Goal: Information Seeking & Learning: Learn about a topic

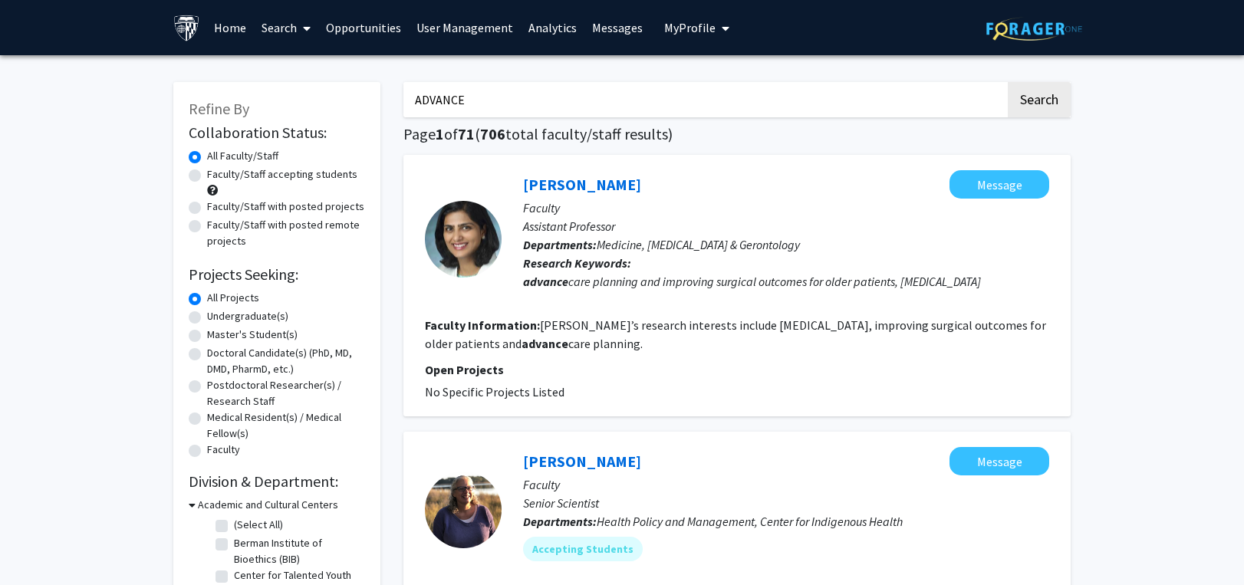
drag, startPoint x: 496, startPoint y: 94, endPoint x: 255, endPoint y: 94, distance: 240.8
click at [1008, 82] on button "Search" at bounding box center [1039, 99] width 63 height 35
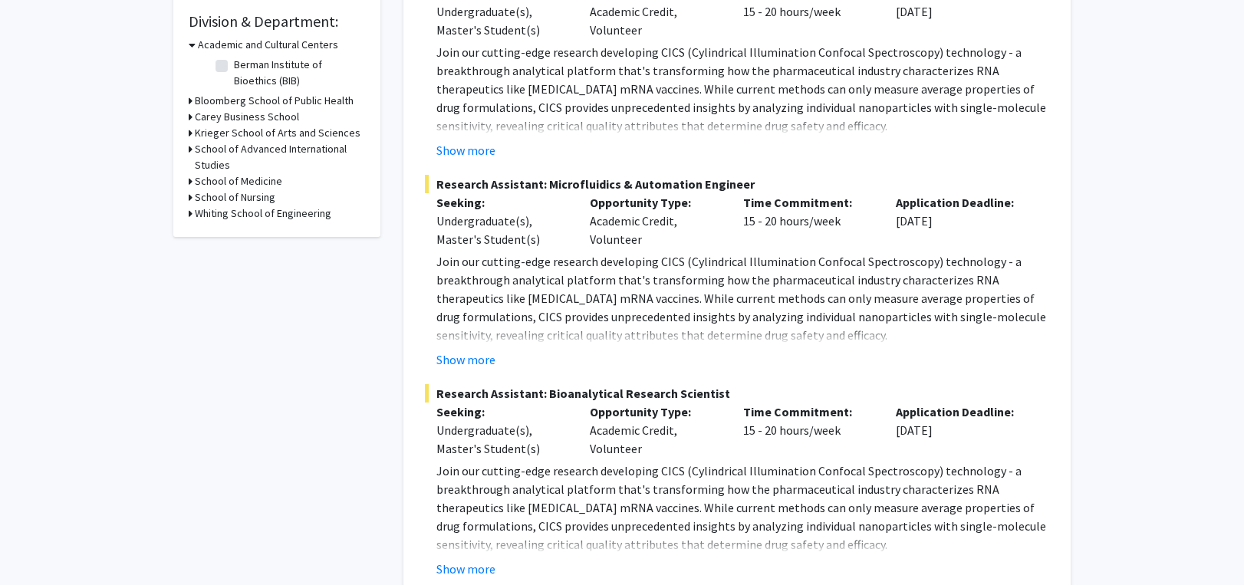
scroll to position [77, 0]
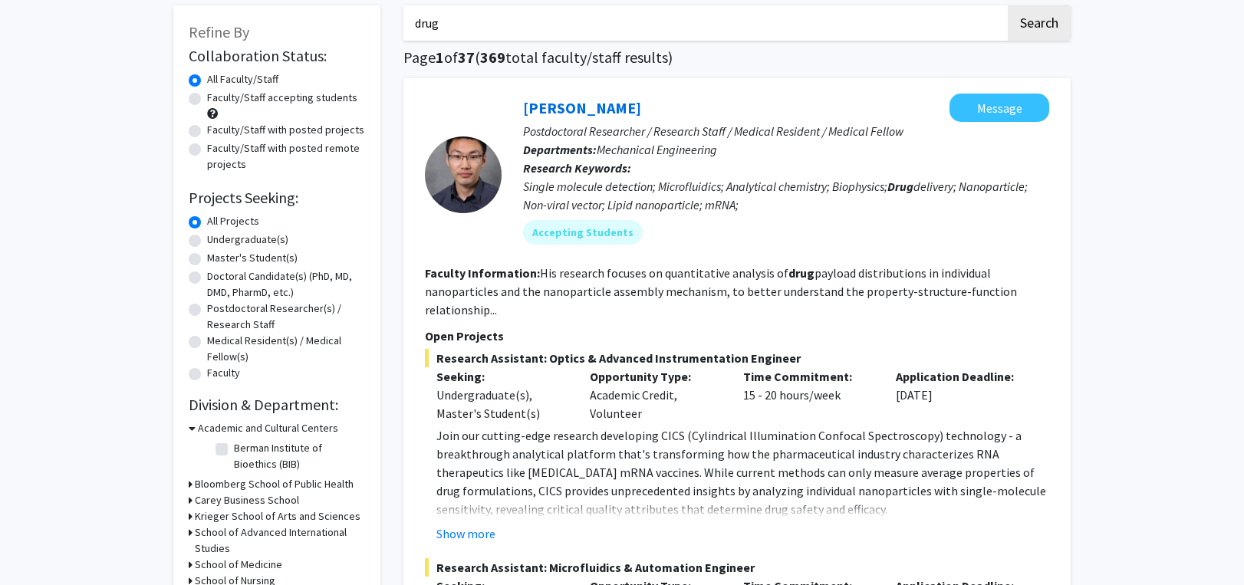
drag, startPoint x: 446, startPoint y: 25, endPoint x: 321, endPoint y: 16, distance: 125.3
paste input "peptidoglycan"
type input "peptidoglycan"
click at [1037, 17] on button "Search" at bounding box center [1039, 22] width 63 height 35
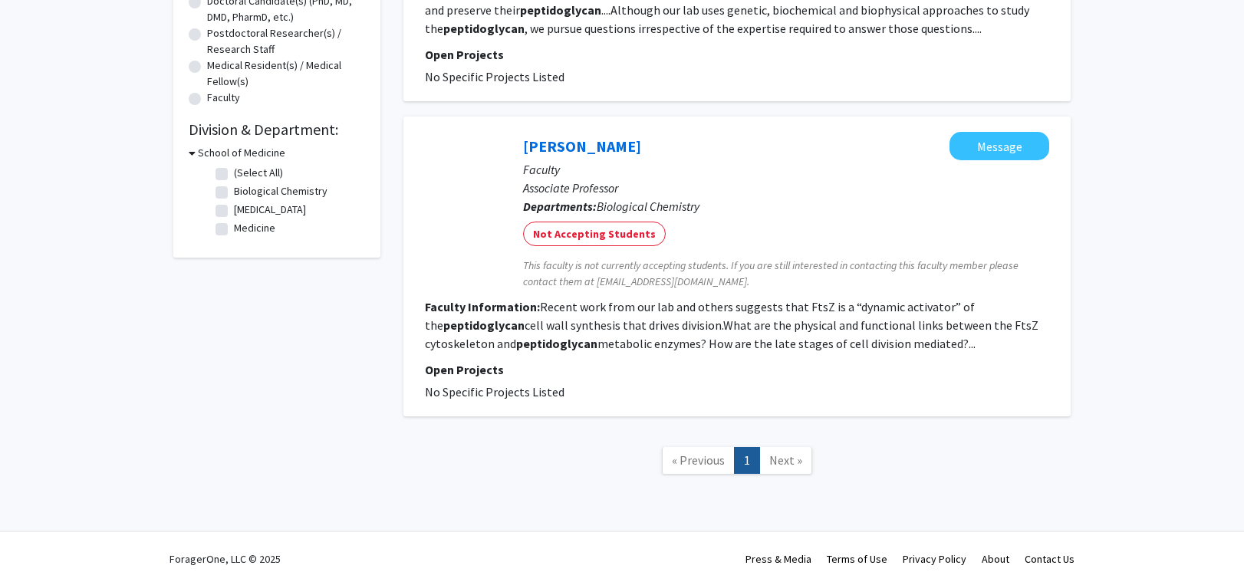
scroll to position [199, 0]
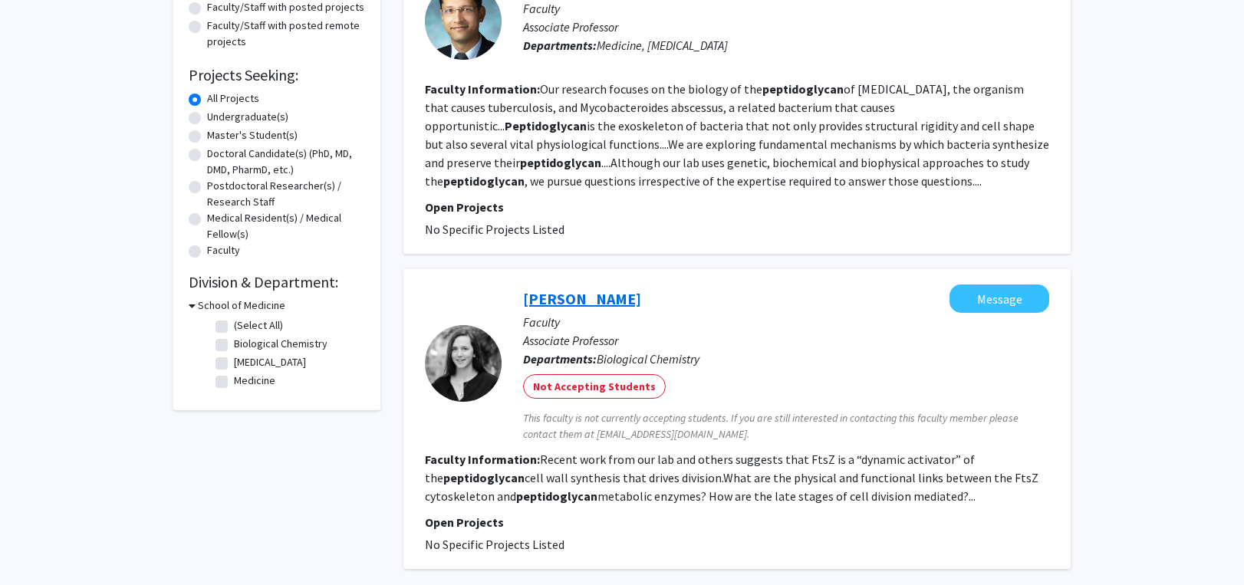
click at [564, 301] on link "[PERSON_NAME]" at bounding box center [582, 298] width 118 height 19
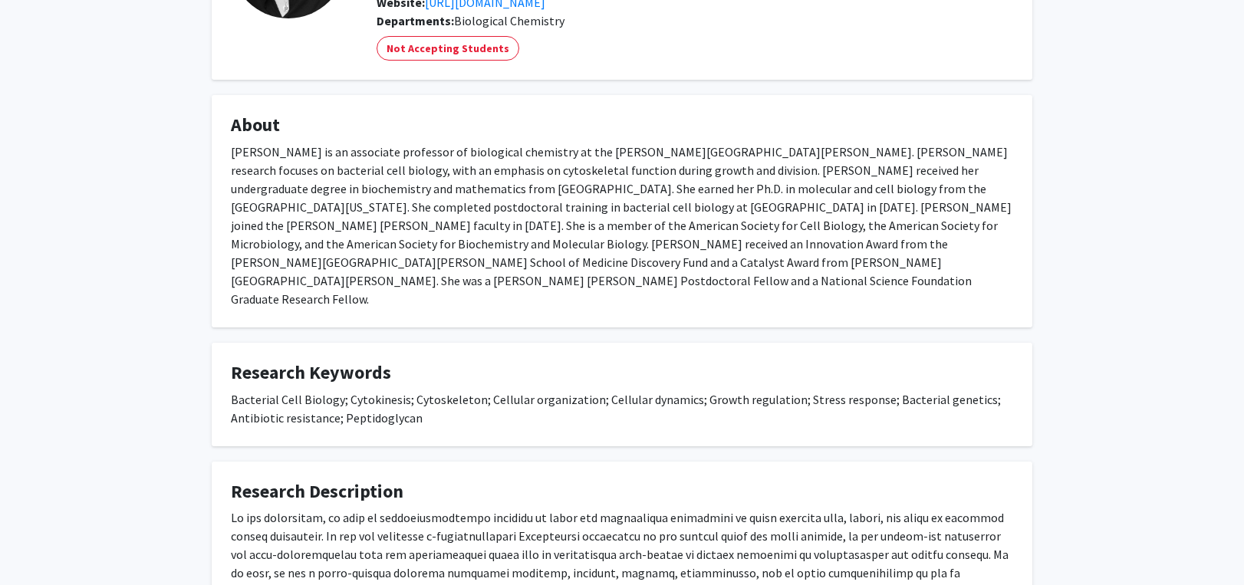
scroll to position [230, 0]
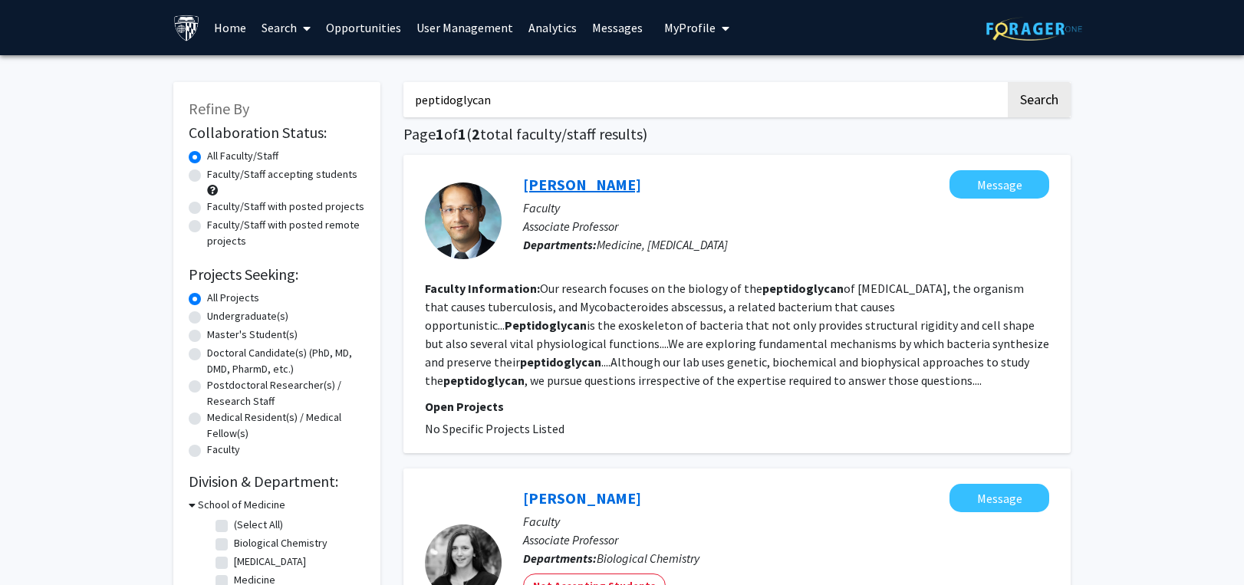
click at [583, 181] on link "[PERSON_NAME]" at bounding box center [582, 184] width 118 height 19
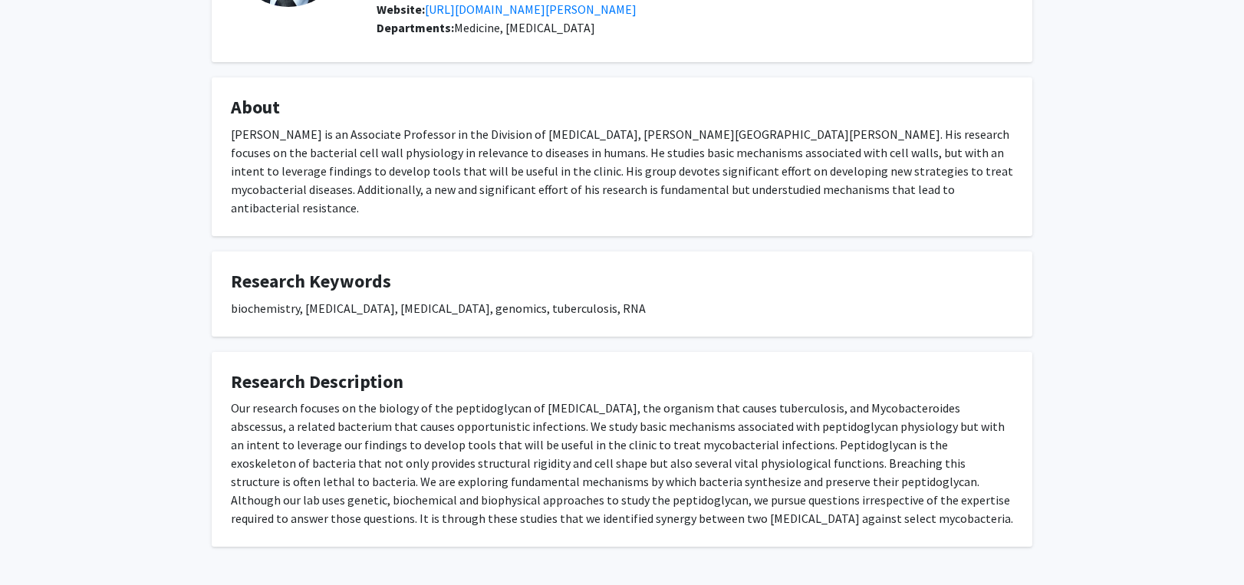
scroll to position [215, 0]
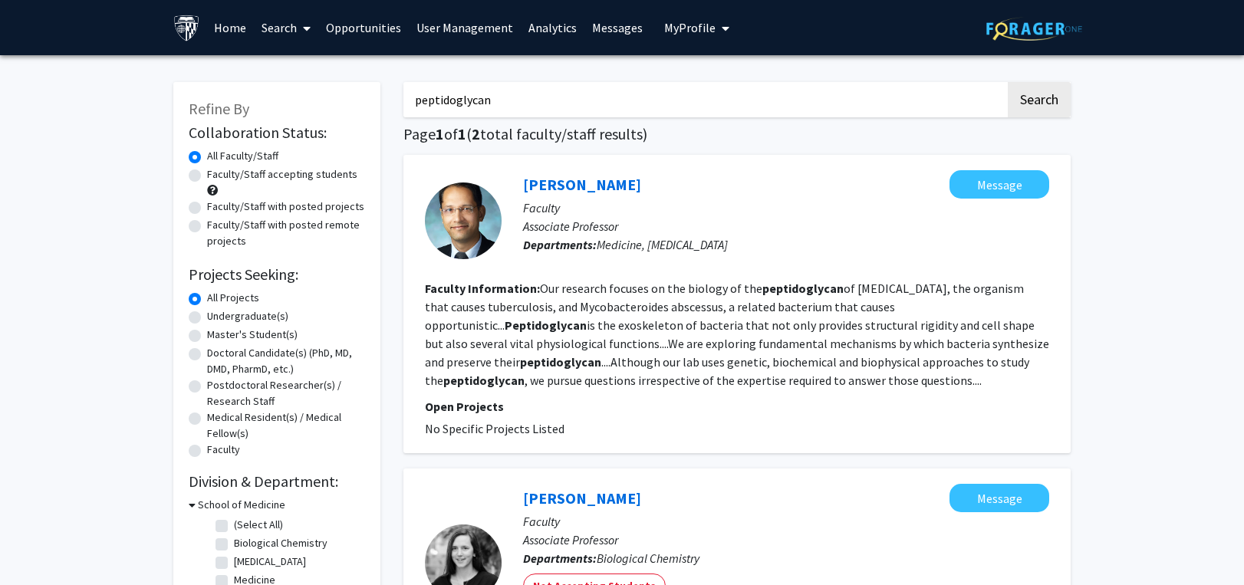
drag, startPoint x: 528, startPoint y: 100, endPoint x: 357, endPoint y: 105, distance: 171.9
click at [273, 110] on div "Refine By Collaboration Status: Collaboration Status All Faculty/Staff Collabor…" at bounding box center [622, 462] width 920 height 791
paste input "[PERSON_NAME]"
type input "[PERSON_NAME]"
click at [1043, 93] on button "Search" at bounding box center [1039, 99] width 63 height 35
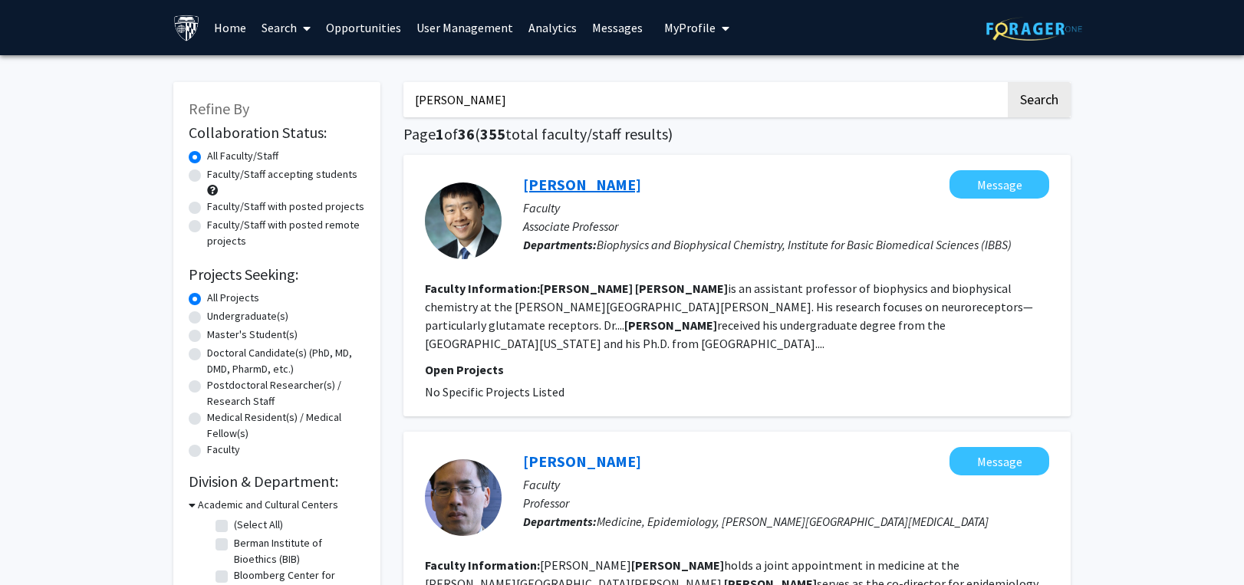
click at [561, 178] on link "[PERSON_NAME]" at bounding box center [582, 184] width 118 height 19
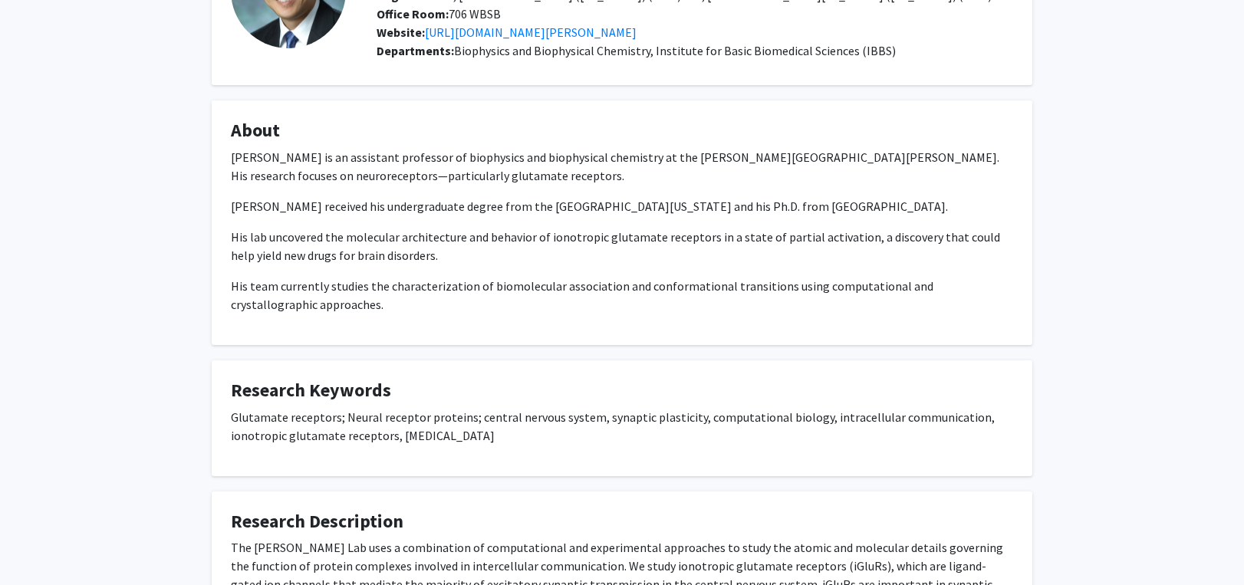
scroll to position [153, 0]
drag, startPoint x: 231, startPoint y: 417, endPoint x: 522, endPoint y: 436, distance: 292.0
click at [522, 436] on p "Glutamate receptors; Neural receptor proteins; central nervous system, synaptic…" at bounding box center [622, 425] width 782 height 37
copy p "Glutamate receptors; Neural receptor proteins; central nervous system, synaptic…"
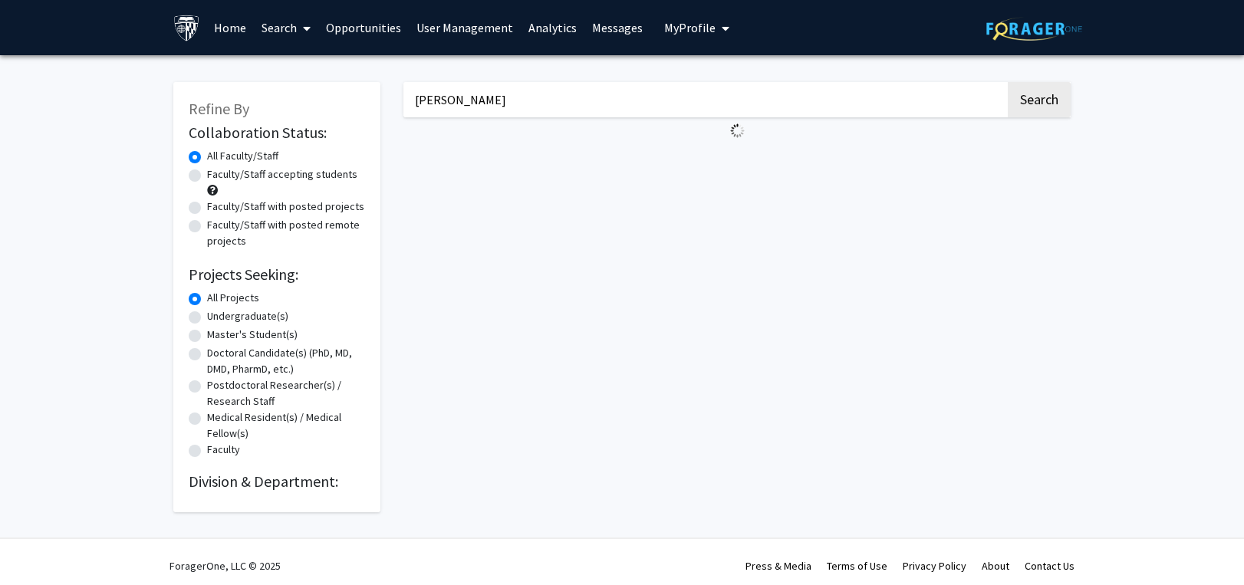
drag, startPoint x: 483, startPoint y: 92, endPoint x: 347, endPoint y: 103, distance: 136.2
click at [347, 103] on div "Refine By Collaboration Status: Collaboration Status All Faculty/Staff Collabor…" at bounding box center [622, 290] width 920 height 446
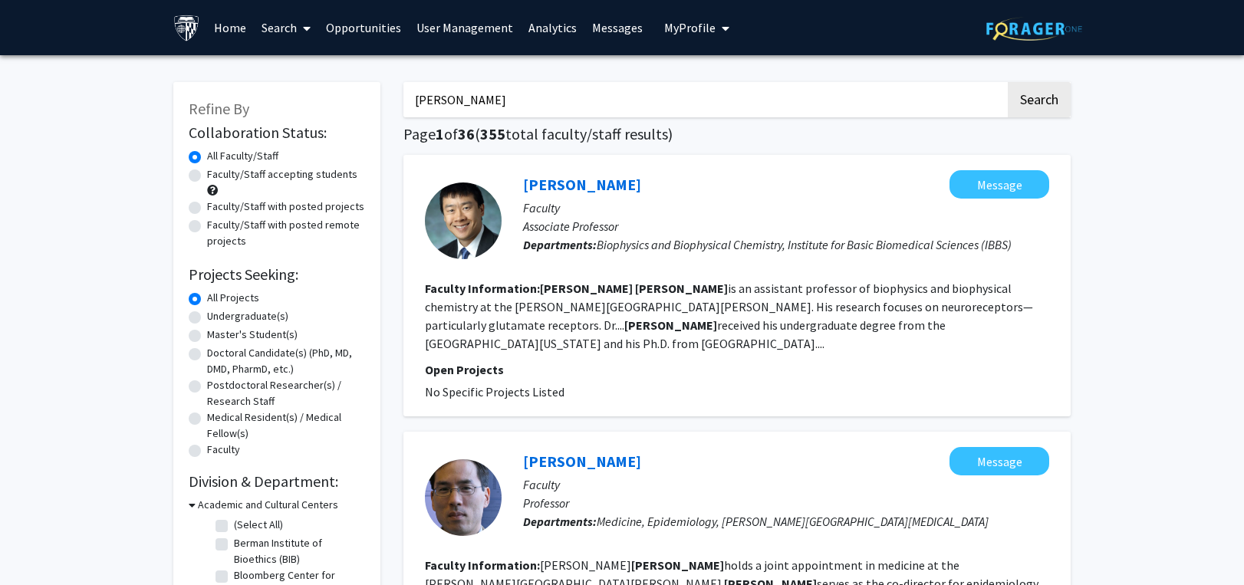
type input "[PERSON_NAME]"
click at [1008, 82] on button "Search" at bounding box center [1039, 99] width 63 height 35
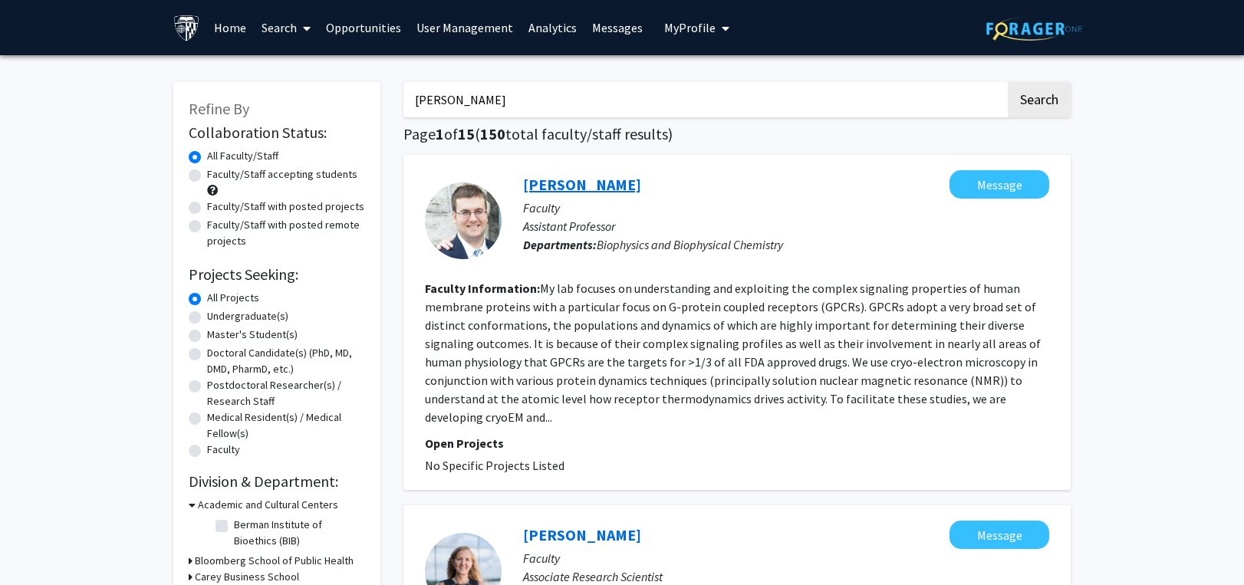
click at [565, 183] on link "[PERSON_NAME]" at bounding box center [582, 184] width 118 height 19
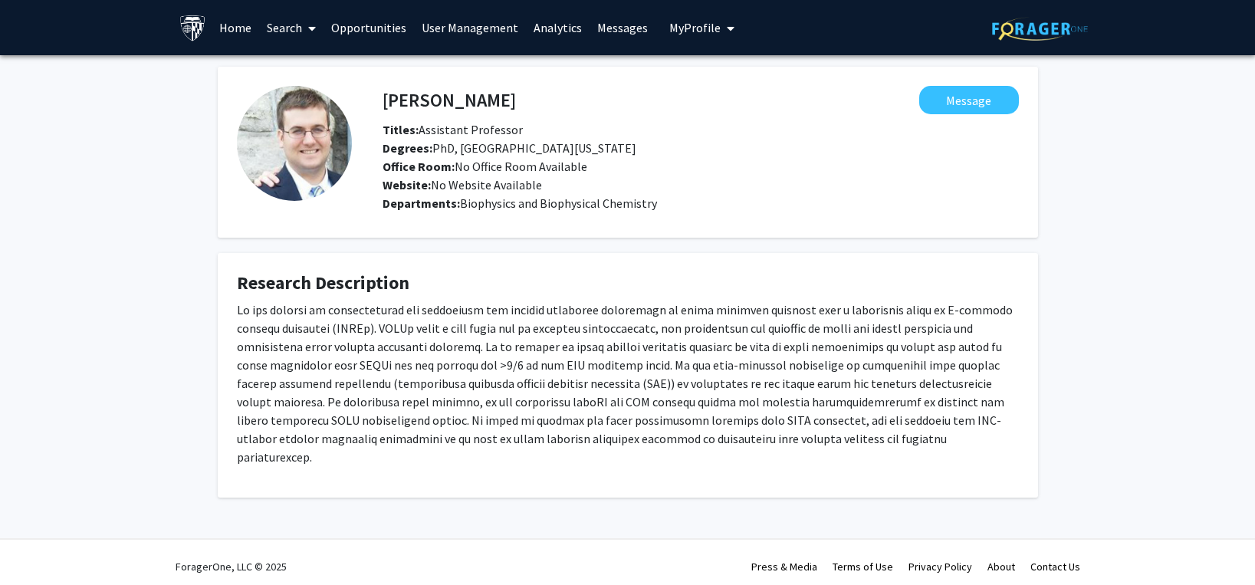
click at [301, 23] on link "Search" at bounding box center [291, 28] width 64 height 54
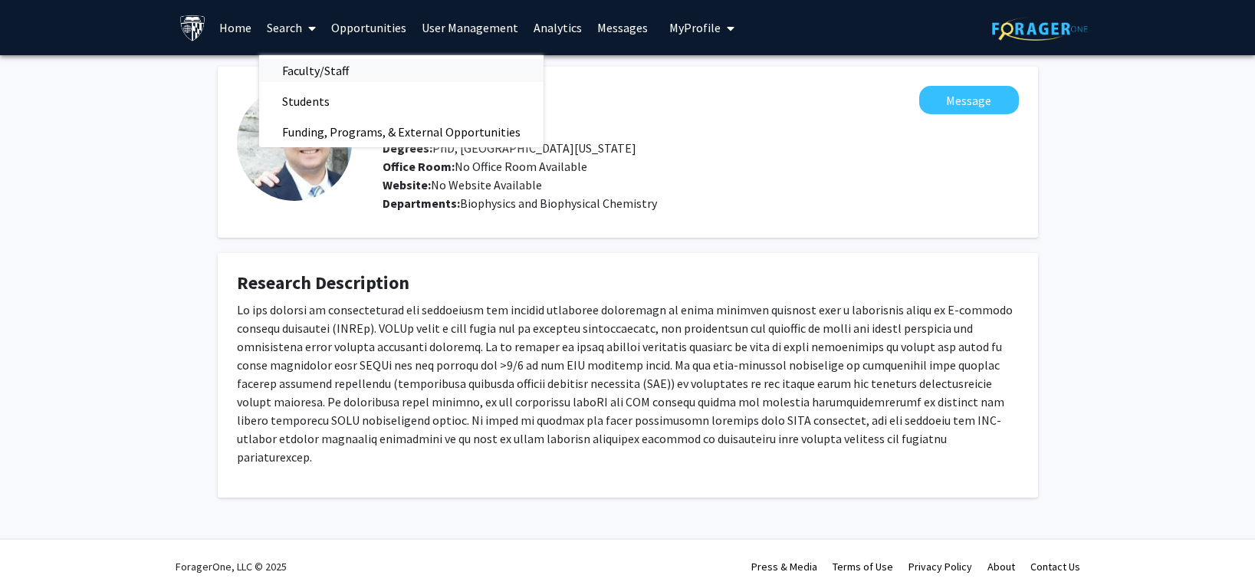
click at [297, 68] on span "Faculty/Staff" at bounding box center [315, 70] width 113 height 31
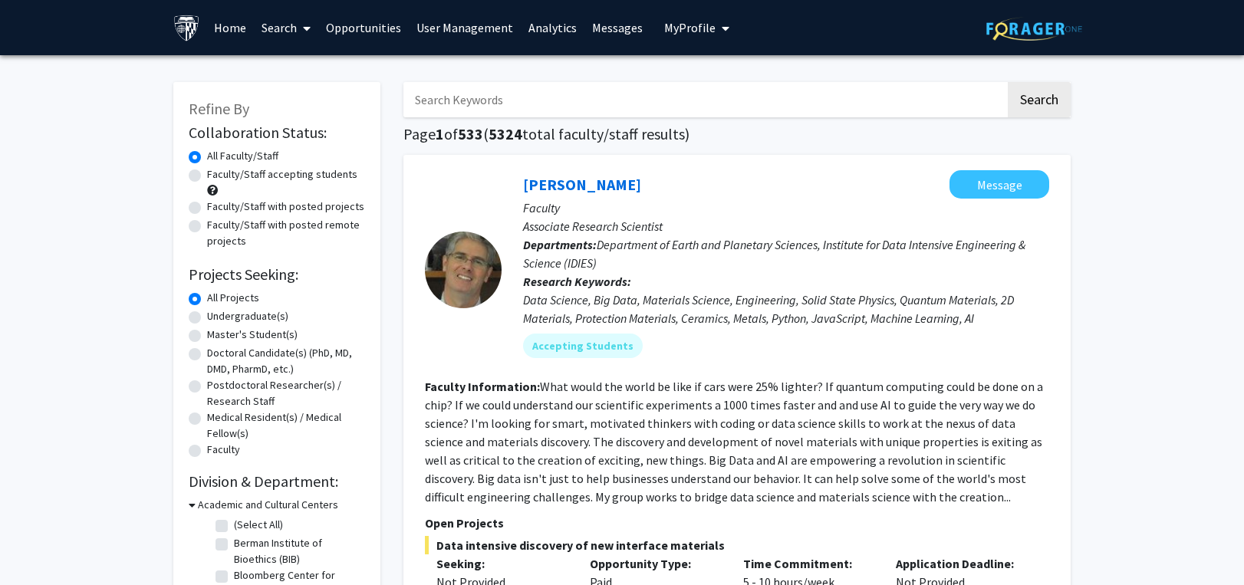
click at [456, 97] on input "Search Keywords" at bounding box center [704, 99] width 602 height 35
paste input "[PERSON_NAME]"
type input "[PERSON_NAME]"
click at [1025, 93] on button "Search" at bounding box center [1039, 99] width 63 height 35
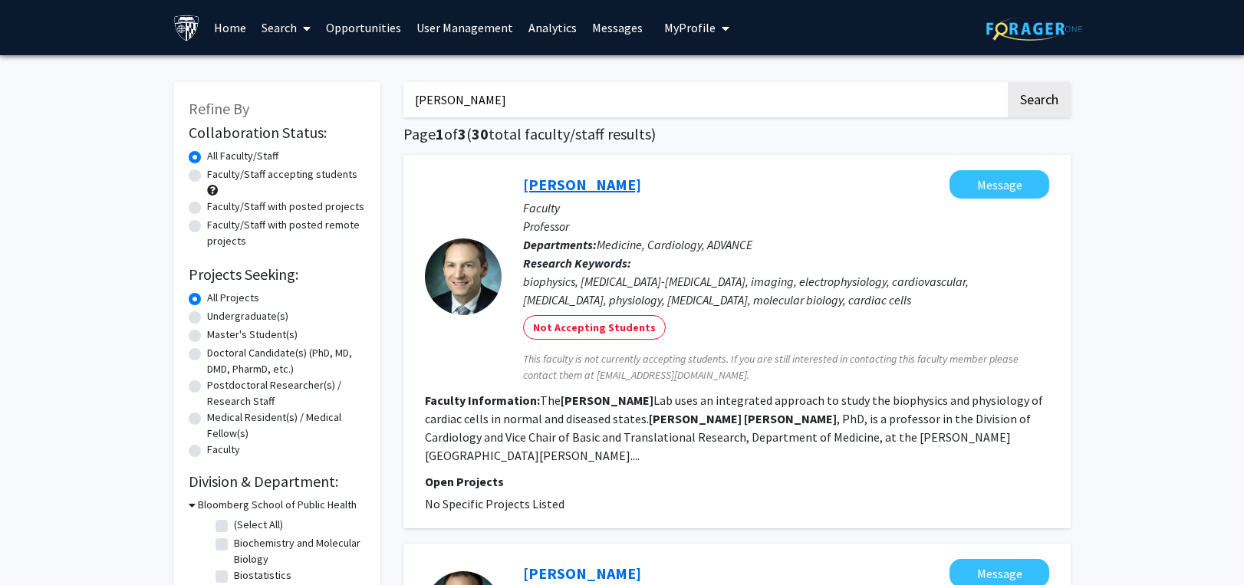
click at [588, 182] on link "[PERSON_NAME]" at bounding box center [582, 184] width 118 height 19
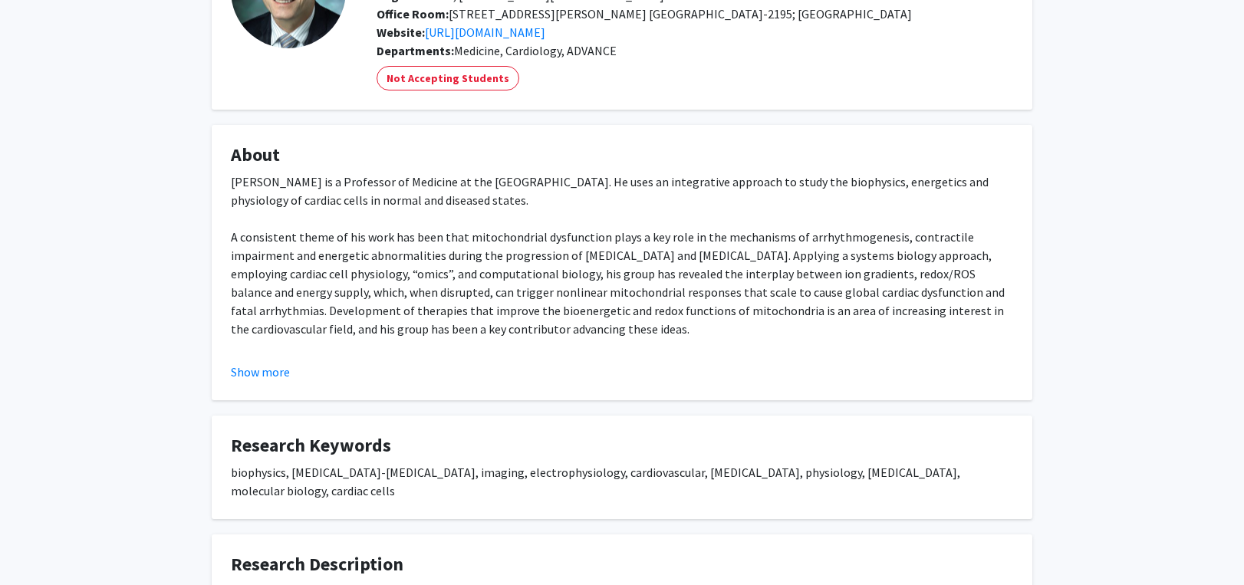
scroll to position [153, 0]
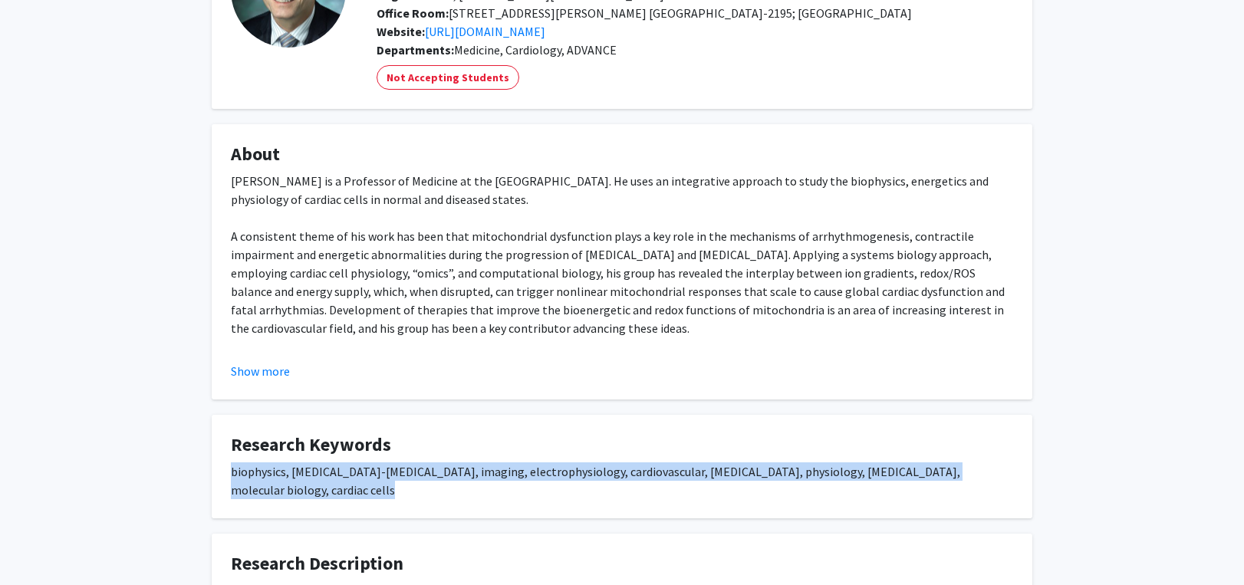
drag, startPoint x: 229, startPoint y: 472, endPoint x: 299, endPoint y: 492, distance: 73.1
click at [299, 492] on fg-card "Research Keywords biophysics, [MEDICAL_DATA]-[MEDICAL_DATA], imaging, electroph…" at bounding box center [622, 467] width 821 height 104
copy div "biophysics, [MEDICAL_DATA]-[MEDICAL_DATA], imaging, electrophysiology, cardiova…"
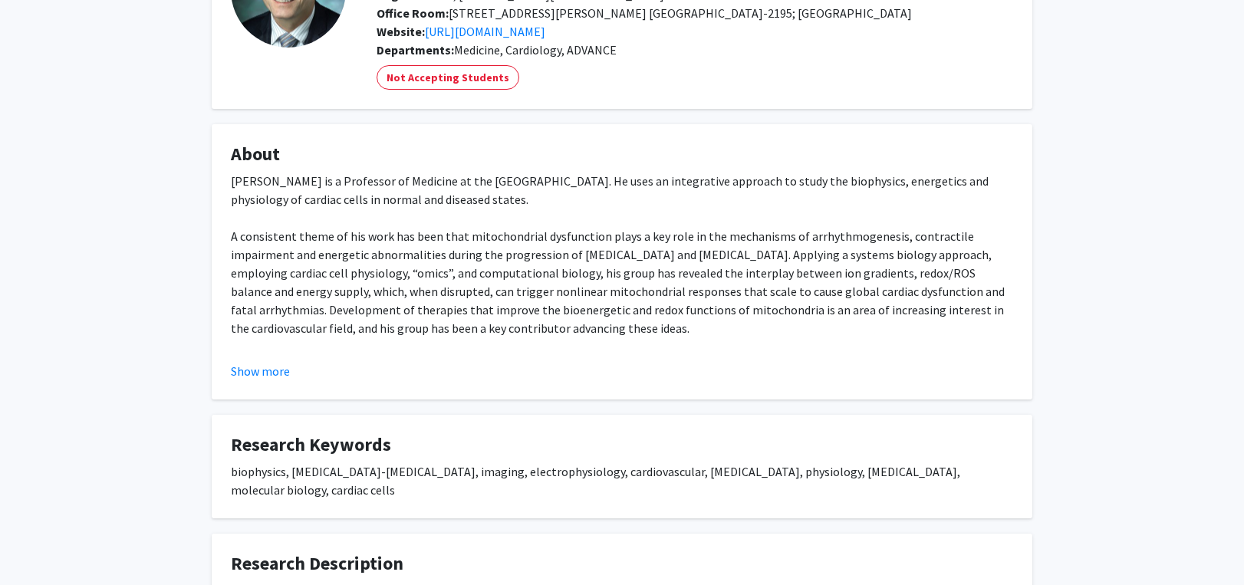
click at [1142, 150] on div "[PERSON_NAME] Message Titles: Professor Degrees: Ph.D.; [PERSON_NAME][GEOGRAPHI…" at bounding box center [622, 380] width 1244 height 956
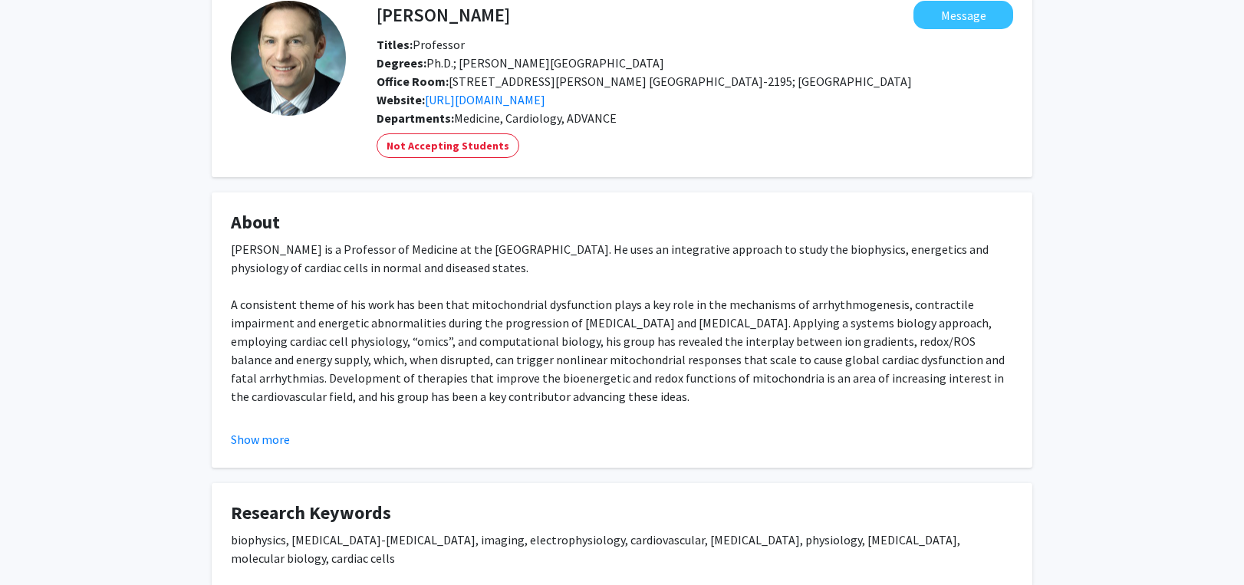
scroll to position [0, 0]
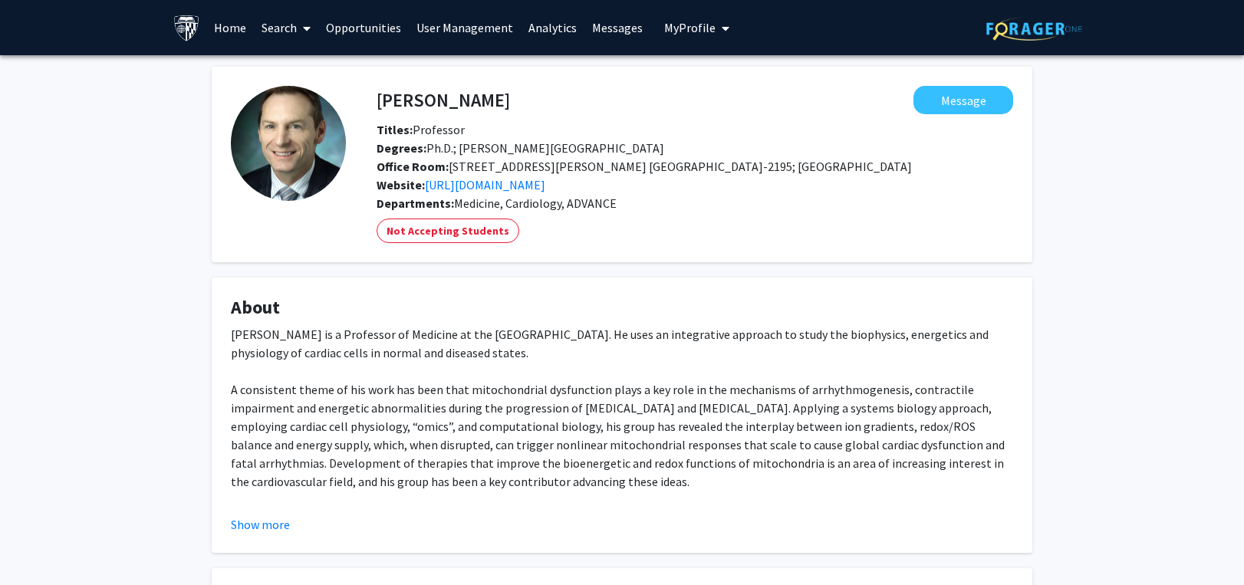
click at [309, 31] on icon at bounding box center [307, 28] width 8 height 12
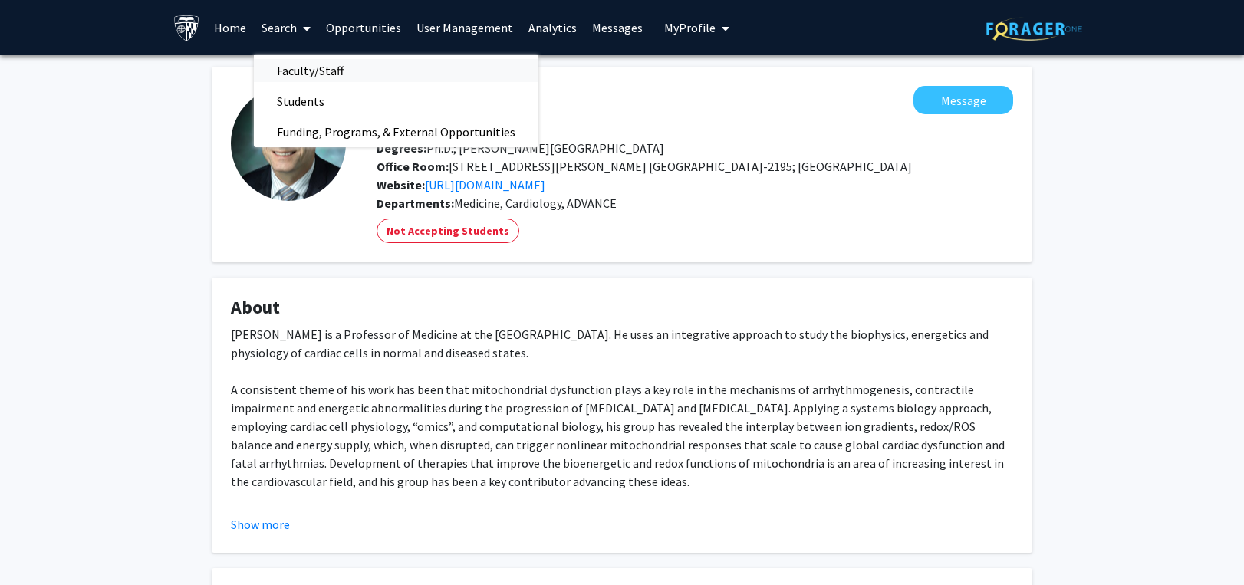
click at [307, 65] on span "Faculty/Staff" at bounding box center [310, 70] width 113 height 31
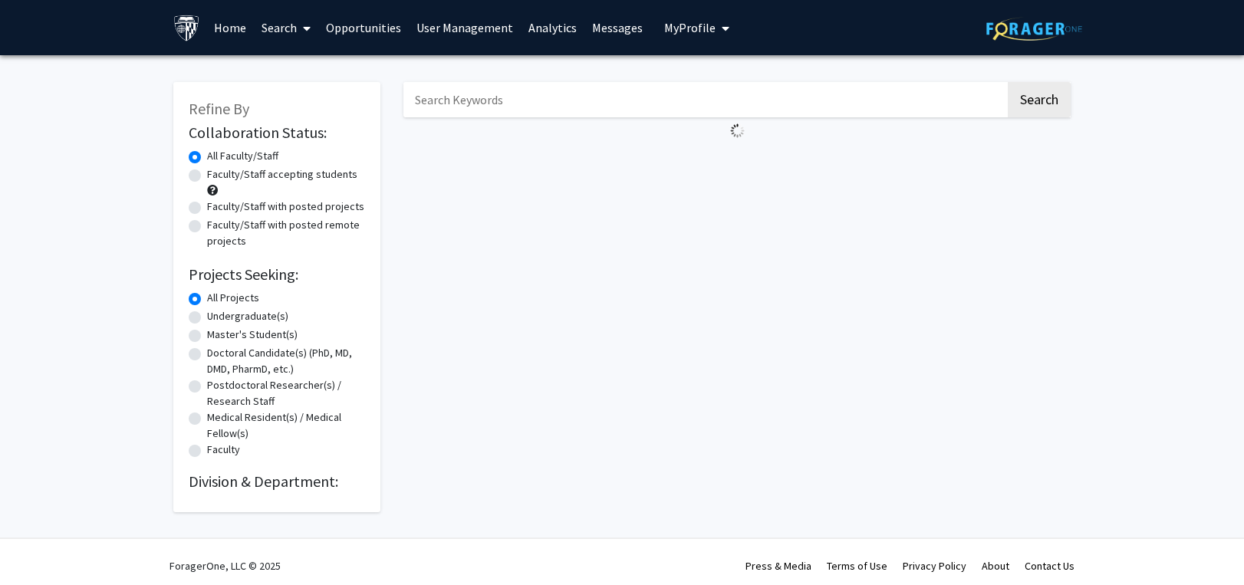
click at [453, 97] on input "Search Keywords" at bounding box center [704, 99] width 602 height 35
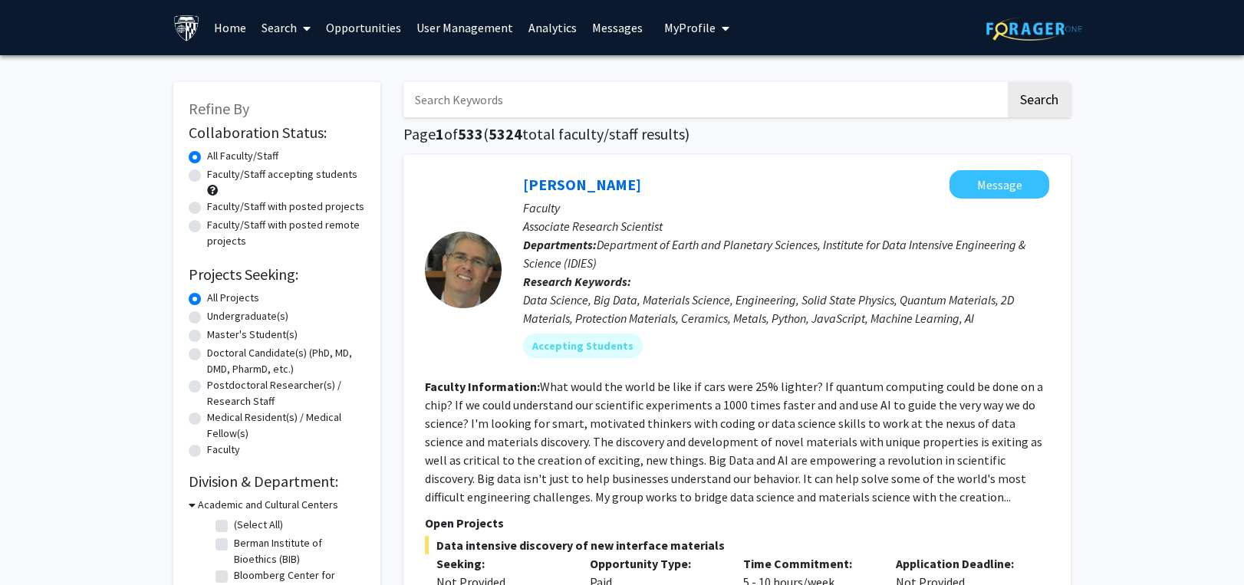
paste input "PCOS"
type input "PCOS"
click at [1044, 99] on button "Search" at bounding box center [1039, 99] width 63 height 35
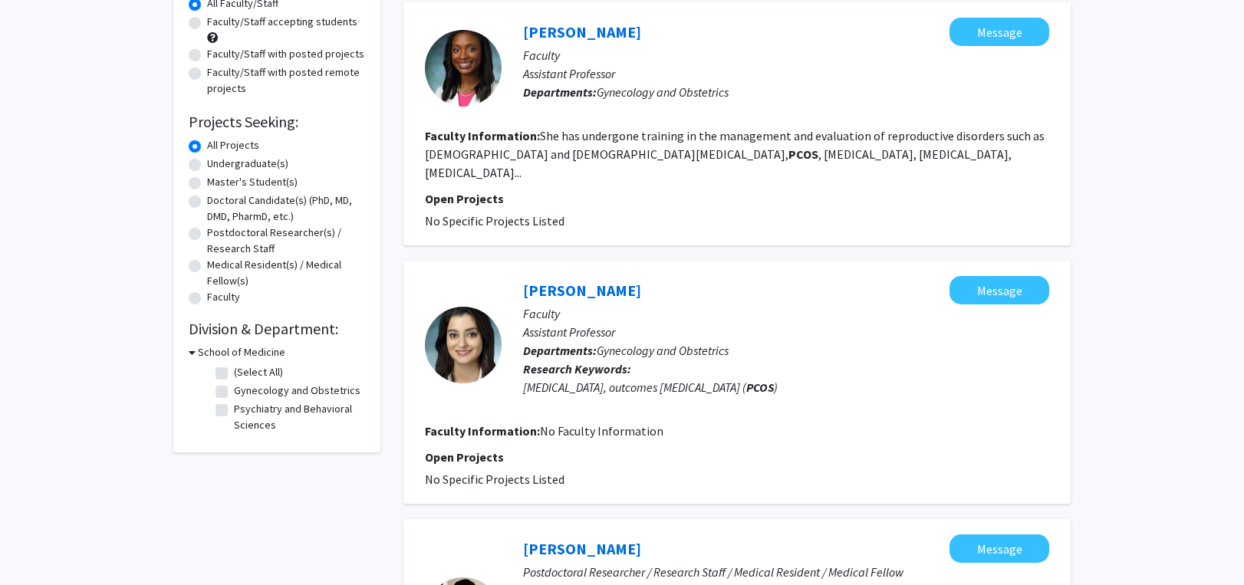
scroll to position [153, 0]
click at [1165, 331] on div "Refine By Collaboration Status: Collaboration Status All Faculty/Staff Collabor…" at bounding box center [622, 544] width 1244 height 1285
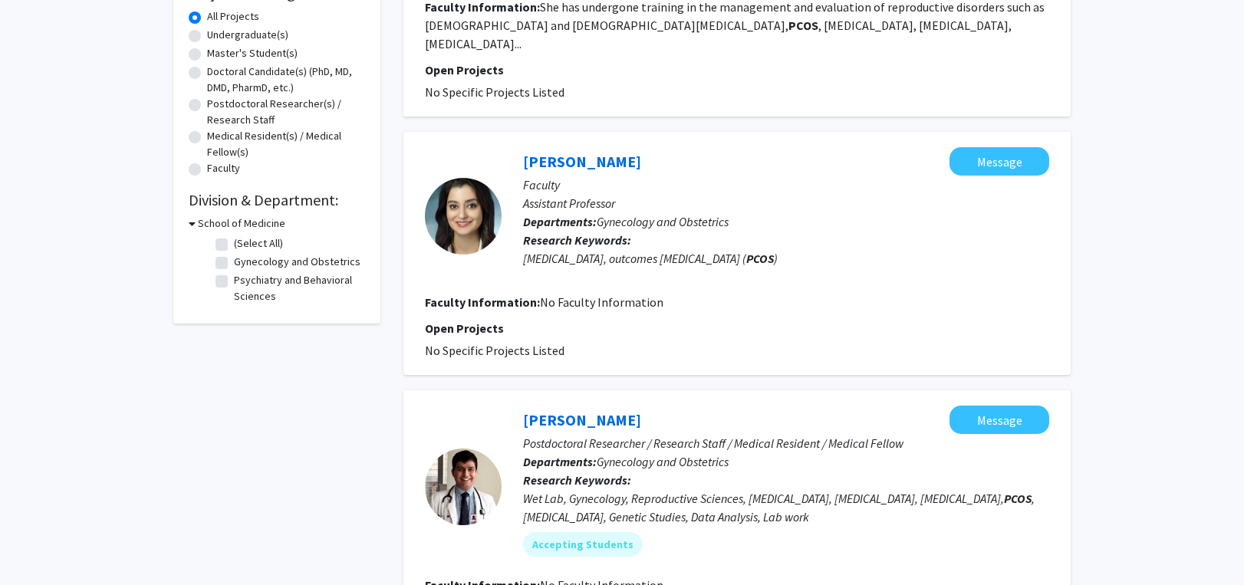
scroll to position [92, 0]
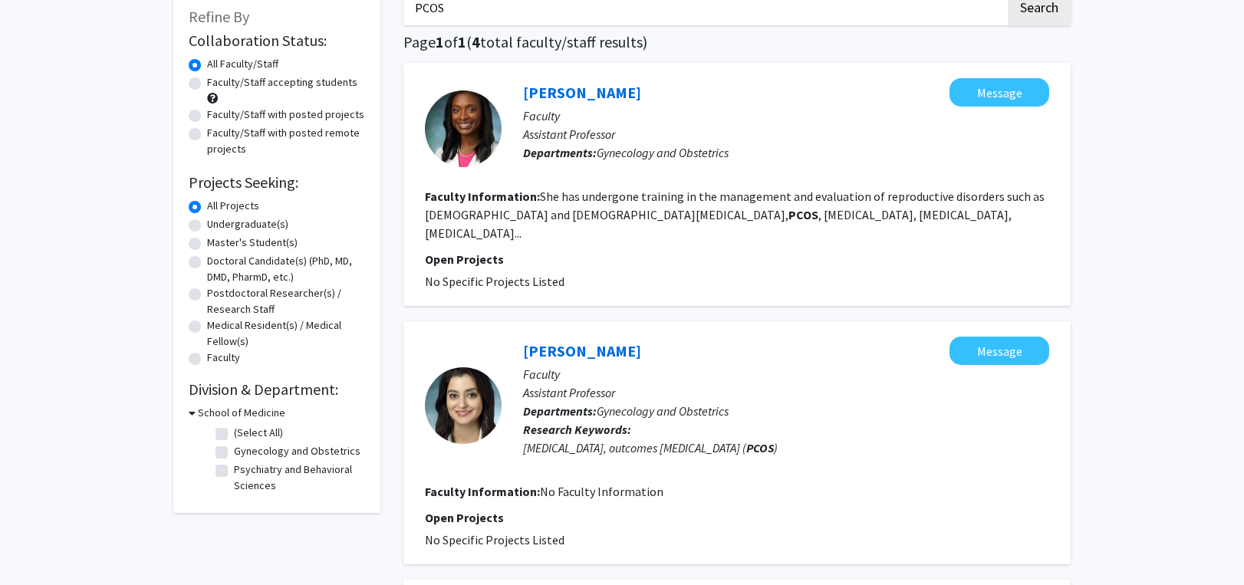
click at [506, 72] on div "[PERSON_NAME] Message Faculty Assistant Professor Departments: Gynecology and O…" at bounding box center [736, 184] width 667 height 243
drag, startPoint x: 520, startPoint y: 81, endPoint x: 684, endPoint y: 79, distance: 164.1
click at [684, 79] on div "[PERSON_NAME] Message Faculty Assistant Professor Departments: Gynecology and O…" at bounding box center [776, 128] width 548 height 101
copy link "[PERSON_NAME]"
click at [564, 91] on link "[PERSON_NAME]" at bounding box center [582, 92] width 118 height 19
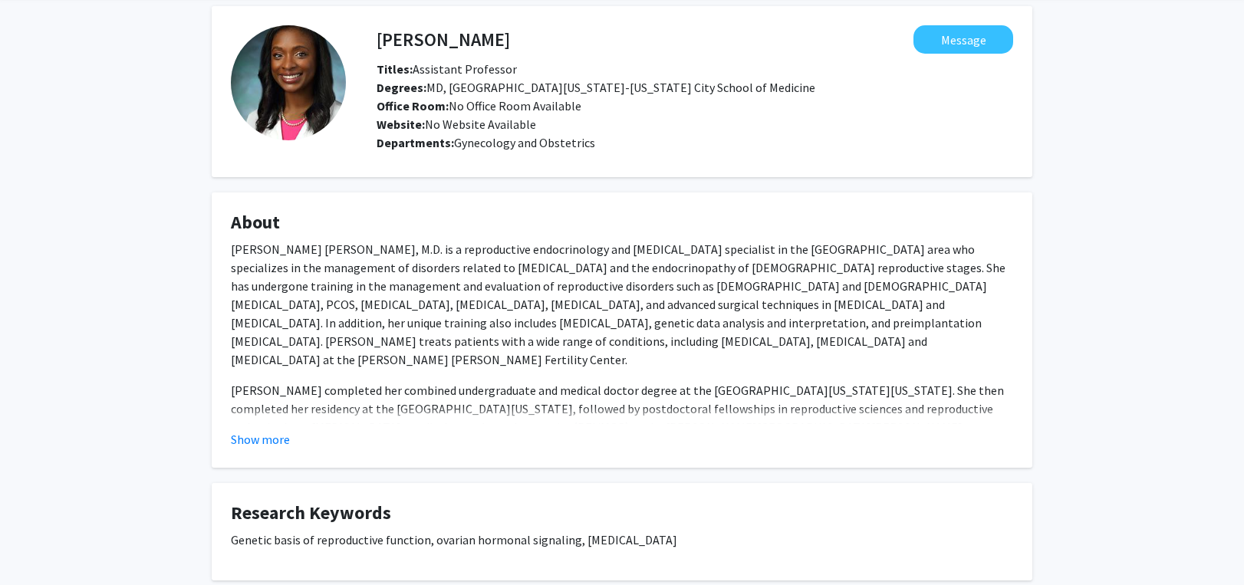
scroll to position [153, 0]
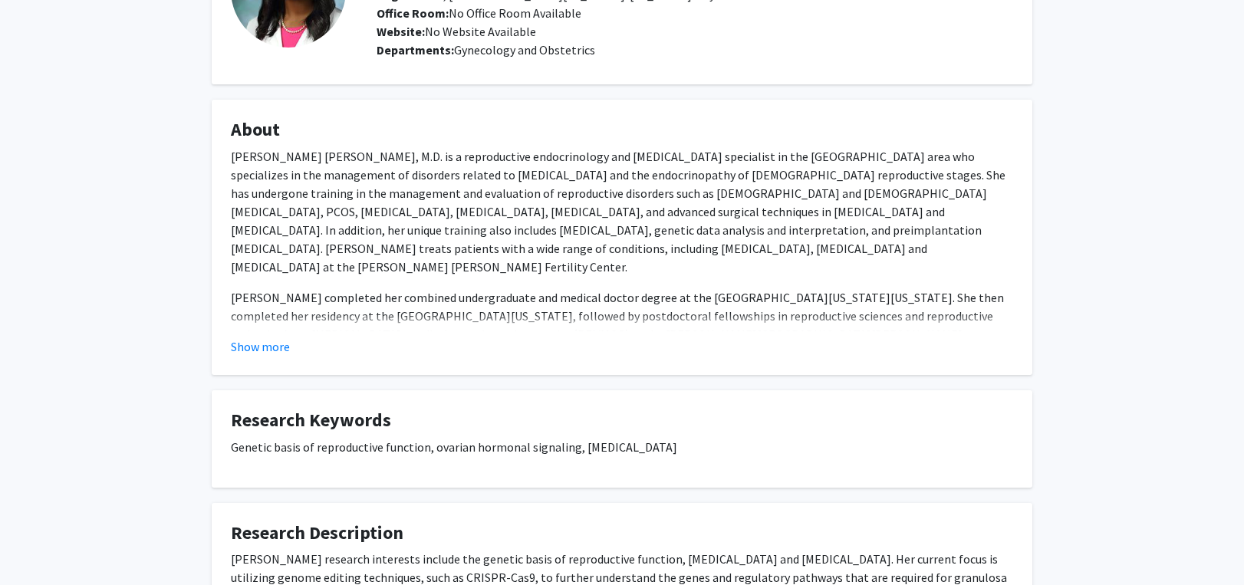
drag, startPoint x: 227, startPoint y: 449, endPoint x: 702, endPoint y: 443, distance: 475.5
click at [702, 443] on fg-card "Research Keywords Genetic basis of reproductive function, ovarian hormonal sign…" at bounding box center [622, 438] width 821 height 97
copy p "Genetic basis of reproductive function, ovarian hormonal signaling, [MEDICAL_DA…"
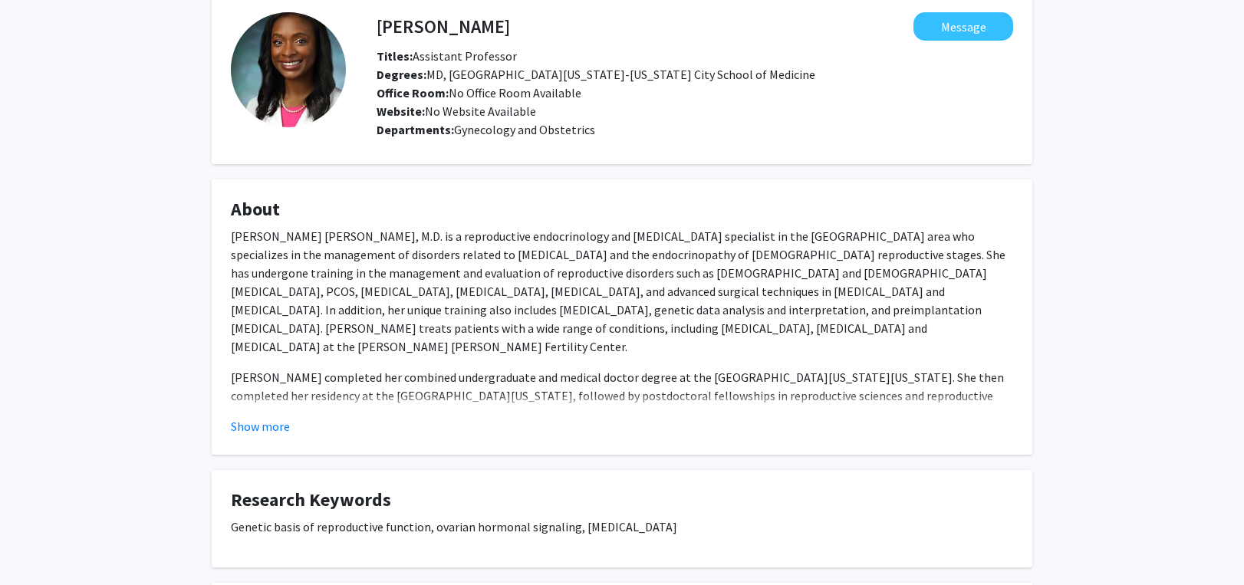
scroll to position [0, 0]
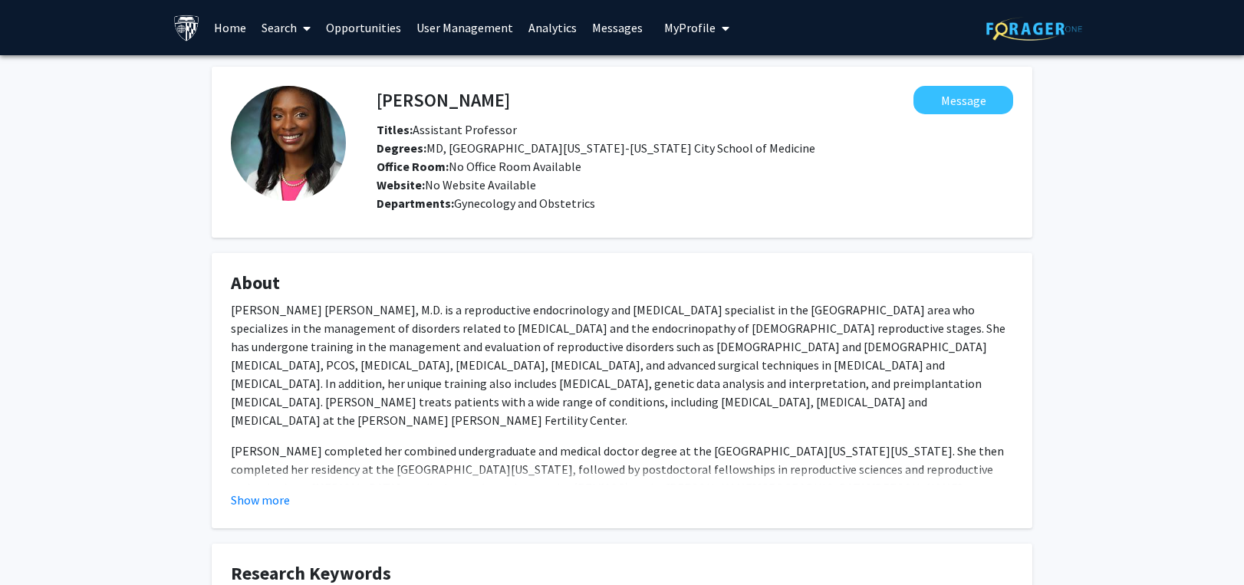
click at [296, 31] on link "Search" at bounding box center [286, 28] width 64 height 54
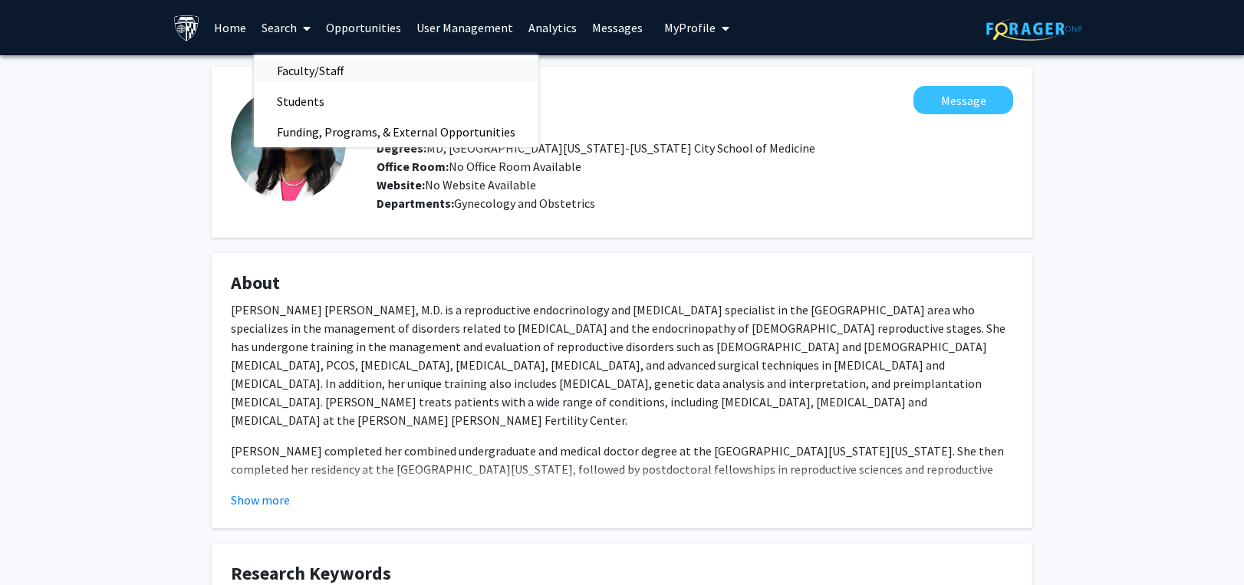
click at [288, 68] on span "Faculty/Staff" at bounding box center [310, 70] width 113 height 31
